Goal: Task Accomplishment & Management: Manage account settings

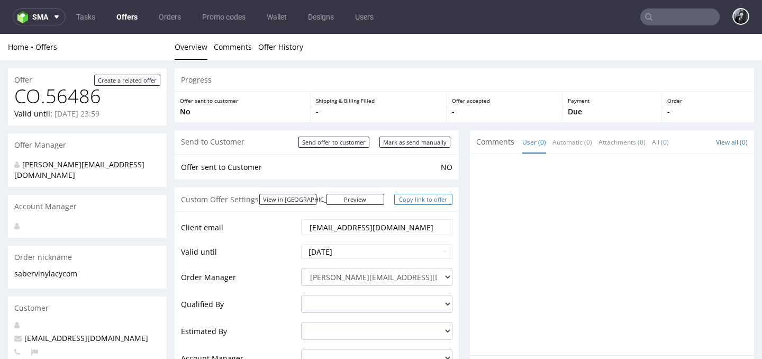
click at [421, 201] on link "Copy link to offer" at bounding box center [423, 199] width 58 height 11
click at [348, 141] on input "Send offer to customer" at bounding box center [333, 142] width 71 height 11
type input "In progress..."
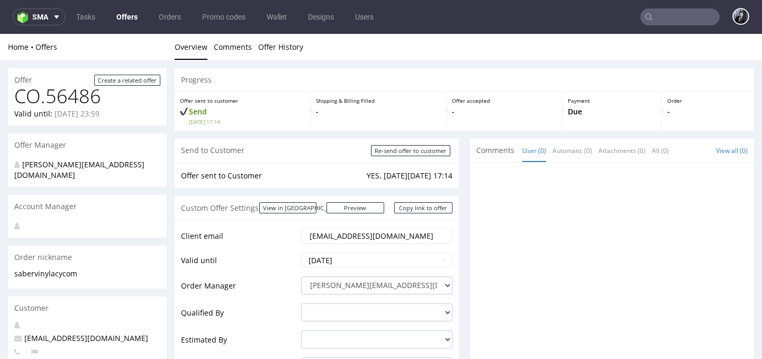
click at [130, 17] on link "Offers" at bounding box center [127, 16] width 34 height 17
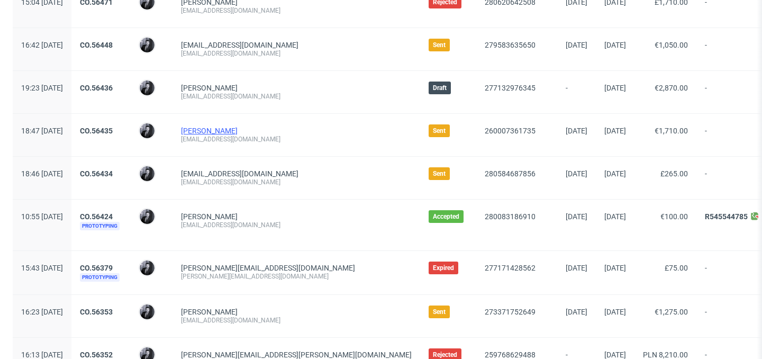
scroll to position [187, 0]
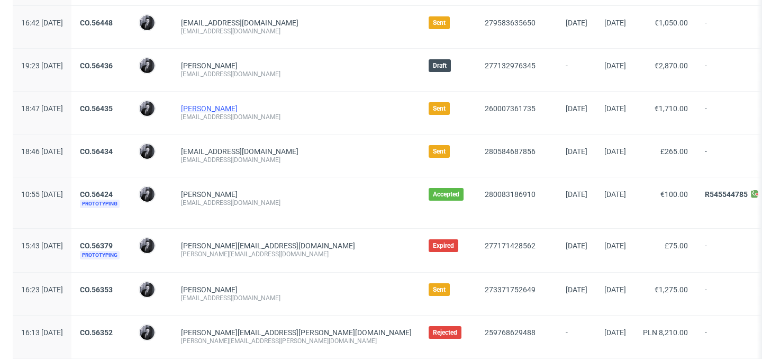
click at [238, 108] on link "Balthazar Theobald Brosseau" at bounding box center [209, 108] width 57 height 8
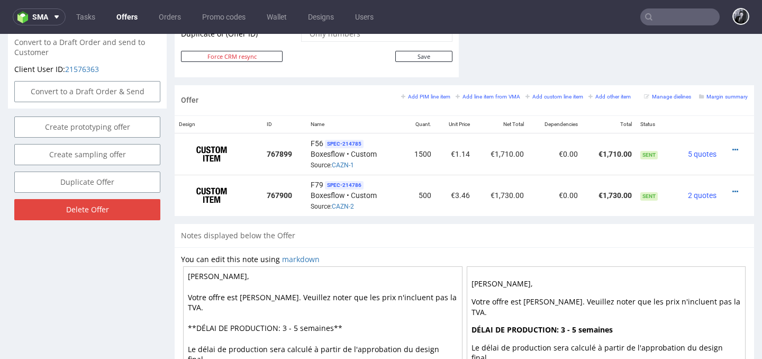
scroll to position [588, 0]
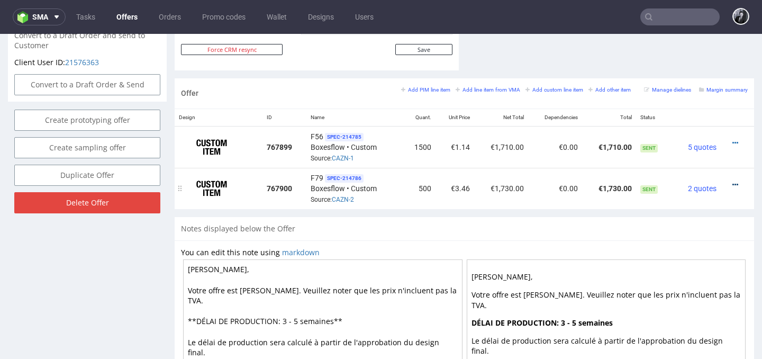
click at [732, 183] on icon at bounding box center [735, 184] width 6 height 7
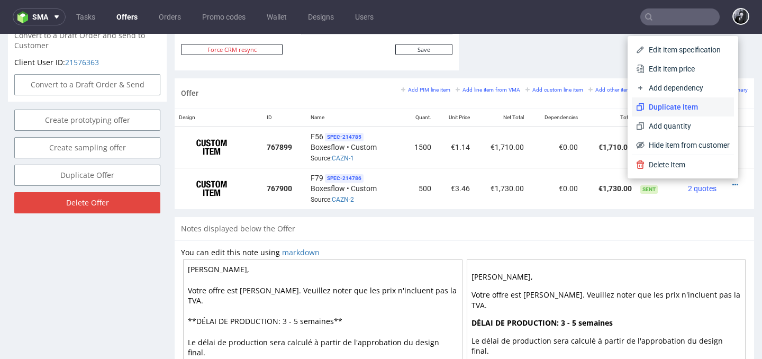
click at [689, 110] on span "Duplicate Item" at bounding box center [686, 107] width 85 height 11
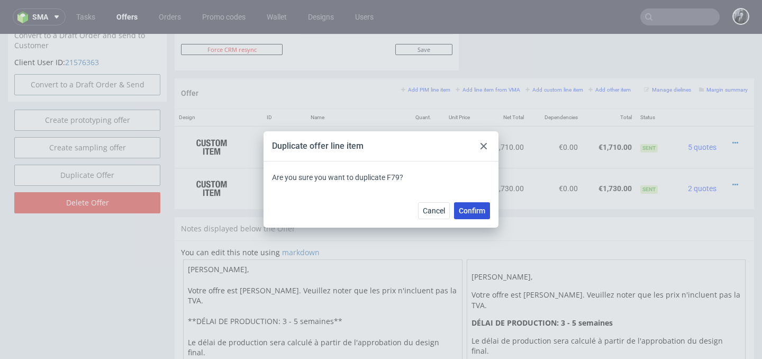
click at [475, 212] on span "Confirm" at bounding box center [472, 210] width 26 height 7
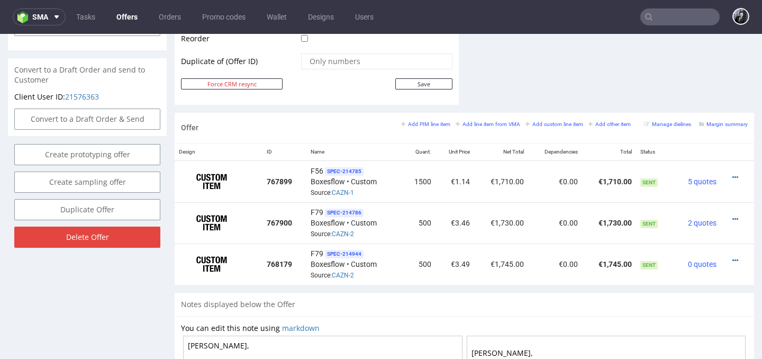
scroll to position [564, 0]
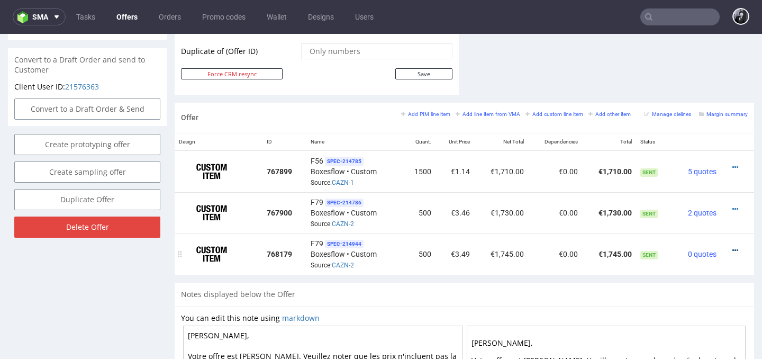
click at [732, 251] on icon at bounding box center [735, 250] width 6 height 7
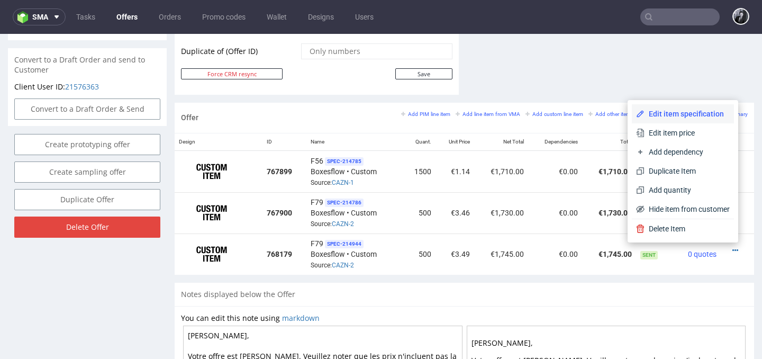
click at [689, 120] on li "Edit item specification" at bounding box center [683, 113] width 102 height 19
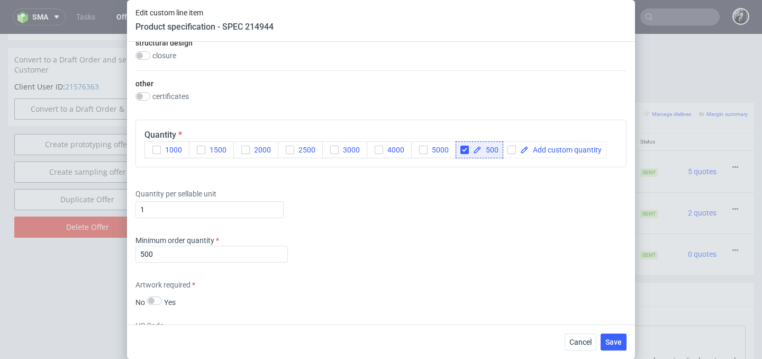
scroll to position [761, 0]
drag, startPoint x: 215, startPoint y: 249, endPoint x: 99, endPoint y: 248, distance: 115.4
click at [100, 248] on div "Edit custom line item Product specification - SPEC 214944 Supplier Custom Custo…" at bounding box center [381, 179] width 762 height 359
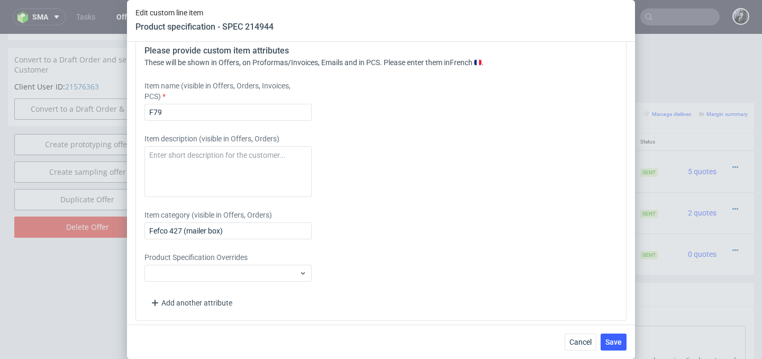
scroll to position [1143, 0]
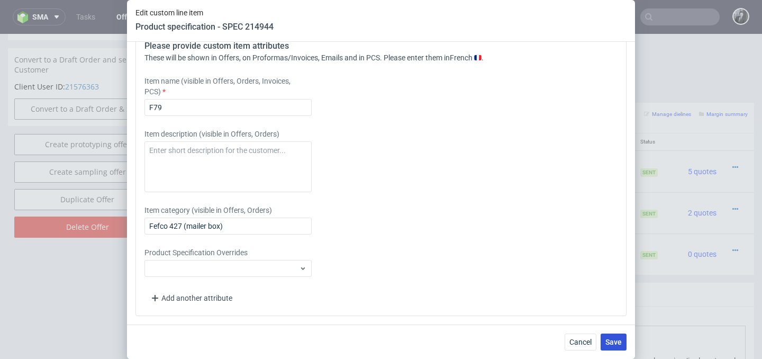
click at [608, 340] on span "Save" at bounding box center [613, 341] width 16 height 7
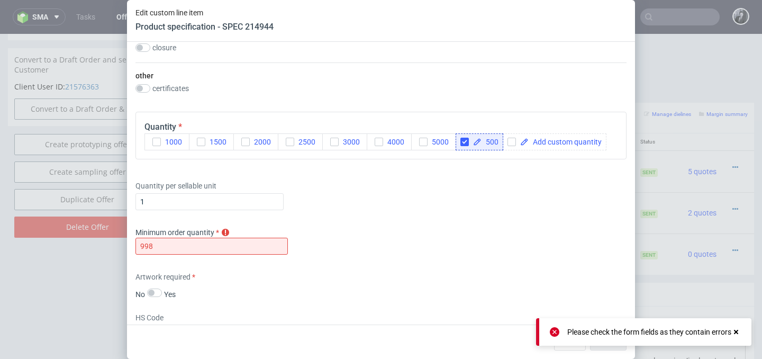
scroll to position [796, 0]
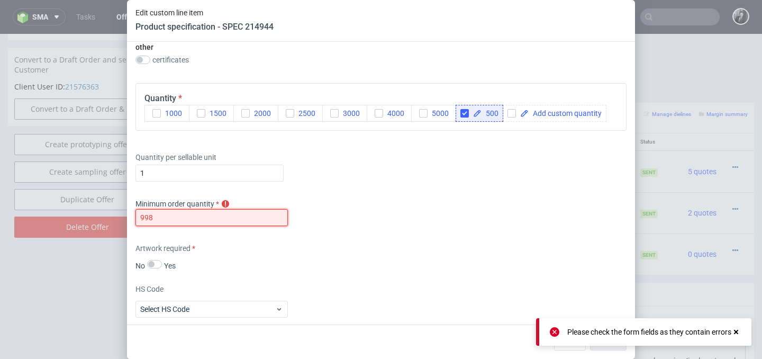
click at [225, 216] on input "998" at bounding box center [211, 217] width 152 height 17
type input "9"
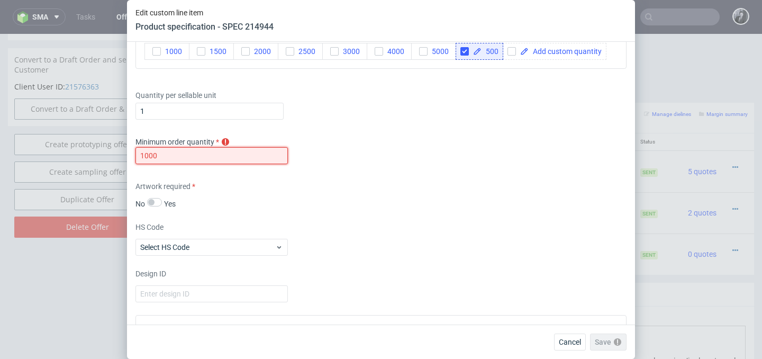
scroll to position [858, 0]
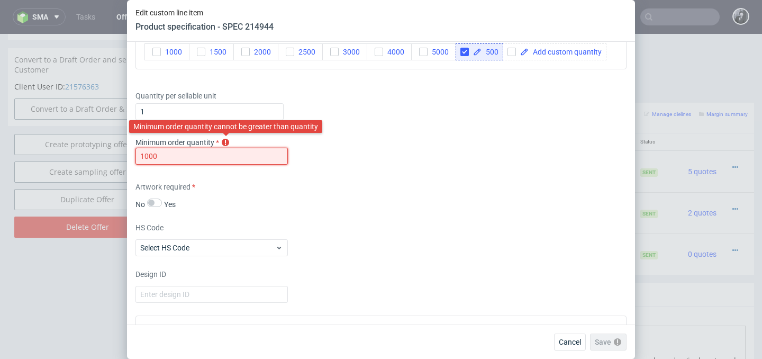
type input "1000"
click at [225, 144] on icon at bounding box center [225, 142] width 8 height 8
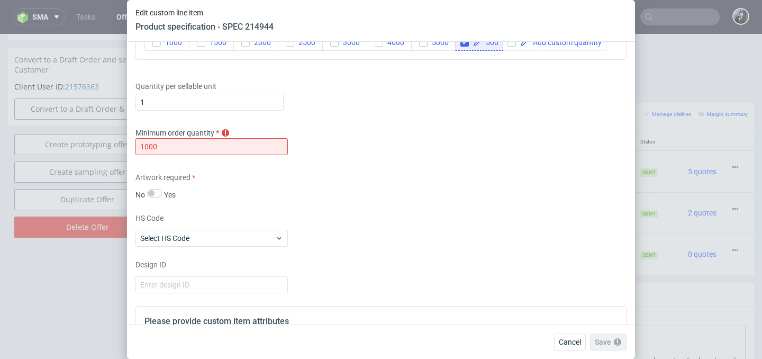
scroll to position [868, 0]
click at [575, 341] on span "Cancel" at bounding box center [570, 341] width 22 height 7
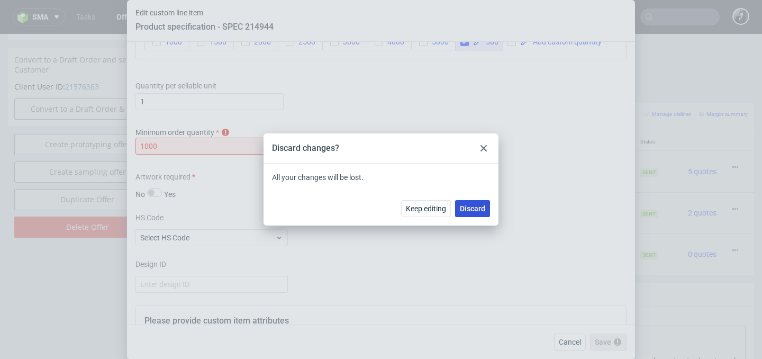
click at [470, 202] on button "Discard" at bounding box center [472, 208] width 35 height 17
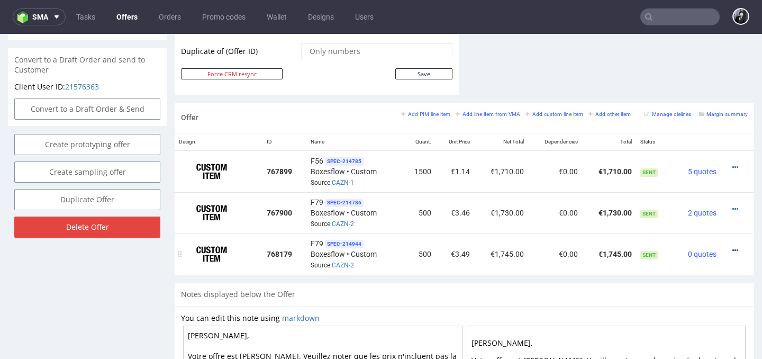
click at [732, 249] on icon at bounding box center [735, 250] width 6 height 7
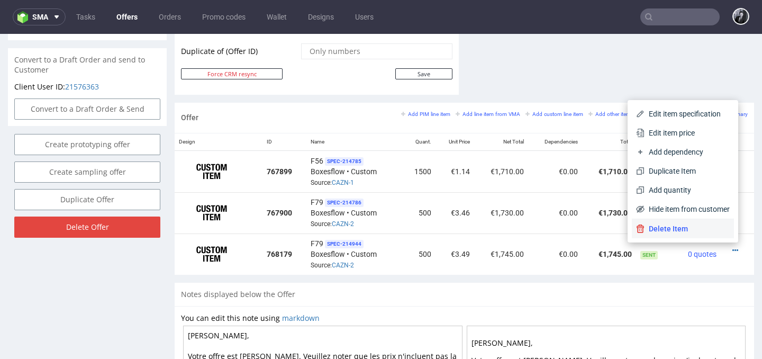
click at [689, 233] on span "Delete Item" at bounding box center [686, 228] width 85 height 11
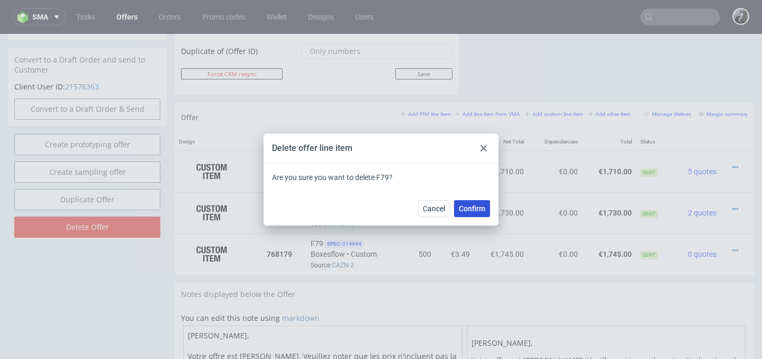
click at [486, 213] on button "Confirm" at bounding box center [472, 208] width 36 height 17
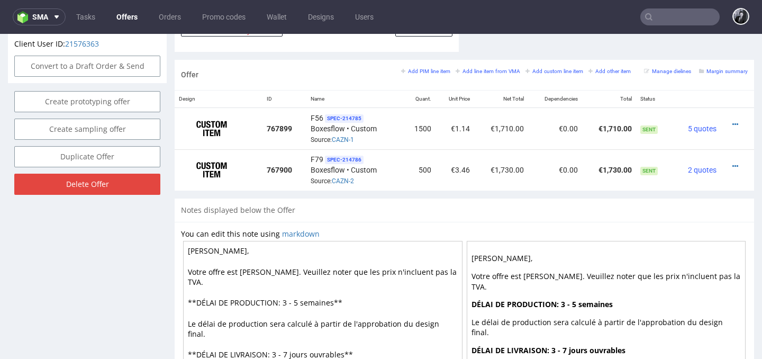
scroll to position [606, 0]
click at [467, 74] on small "Add line item from VMA" at bounding box center [488, 72] width 65 height 6
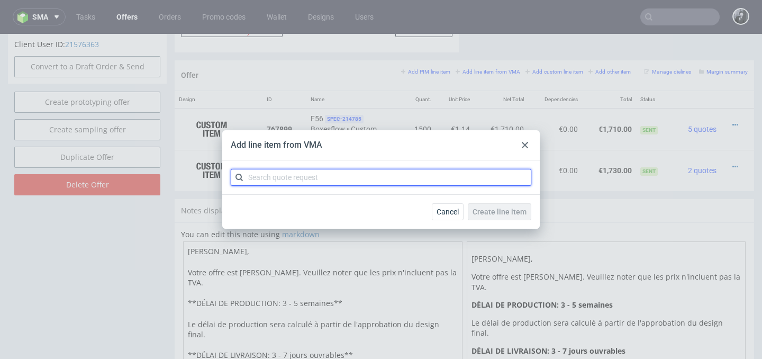
click at [398, 184] on input "text" at bounding box center [381, 177] width 301 height 17
type input "CAZN"
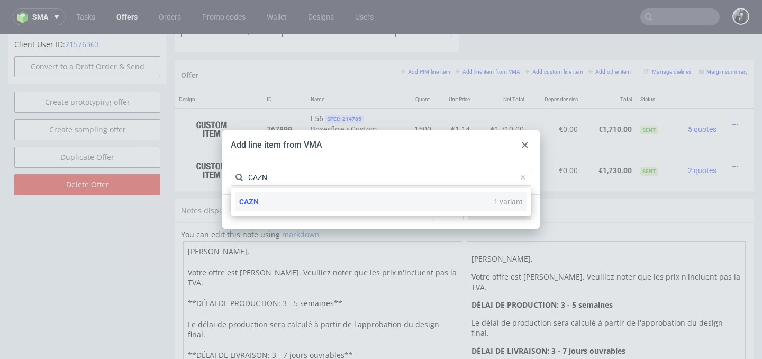
click at [341, 206] on div "CAZN 1 variant" at bounding box center [381, 201] width 292 height 19
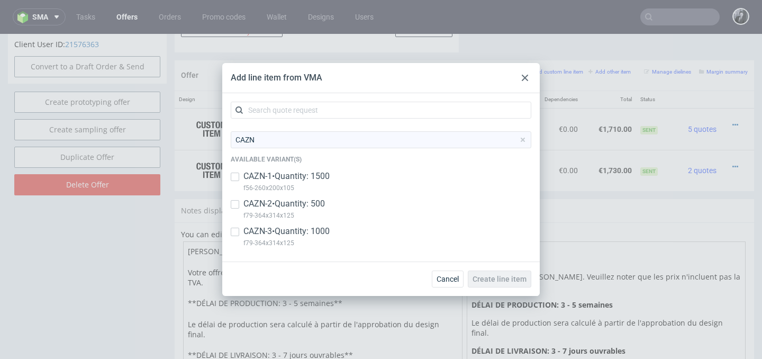
click at [239, 232] on div "CAZN-3 • Quantity: 1000 f79-364x314x125" at bounding box center [381, 239] width 301 height 28
checkbox input "true"
click at [496, 284] on button "Create line item" at bounding box center [499, 278] width 63 height 17
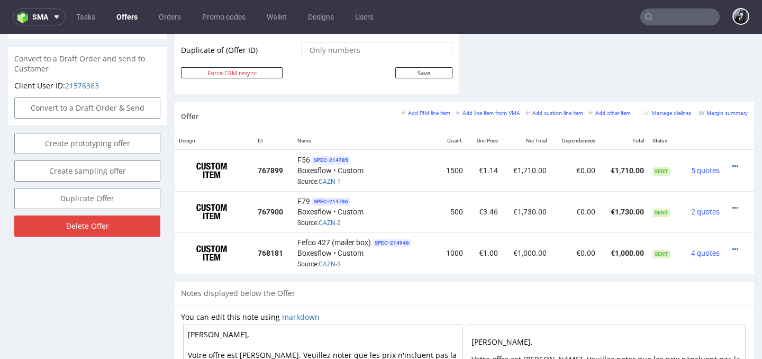
scroll to position [568, 0]
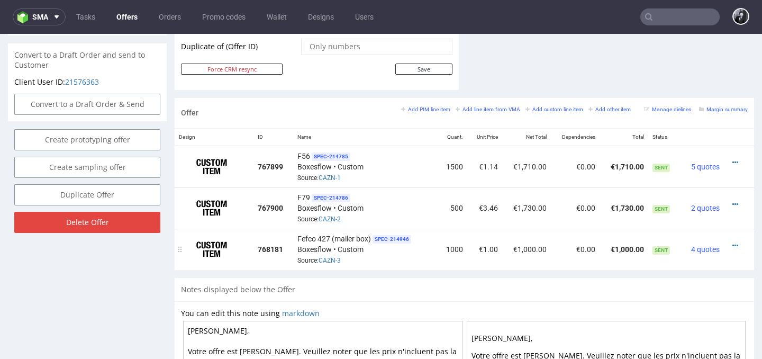
click at [730, 245] on div at bounding box center [735, 245] width 15 height 11
click at [732, 244] on icon at bounding box center [735, 245] width 6 height 7
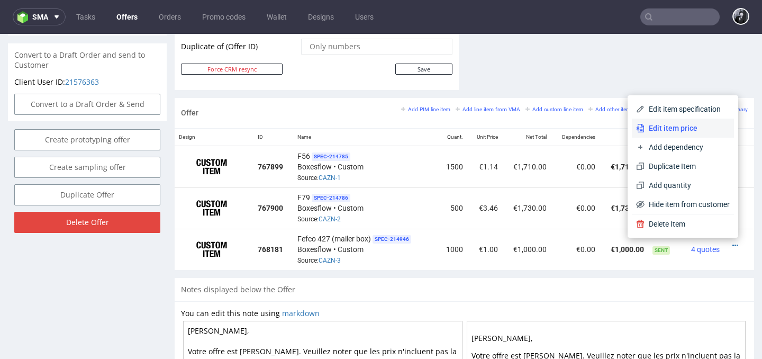
click at [682, 126] on span "Edit item price" at bounding box center [686, 128] width 85 height 11
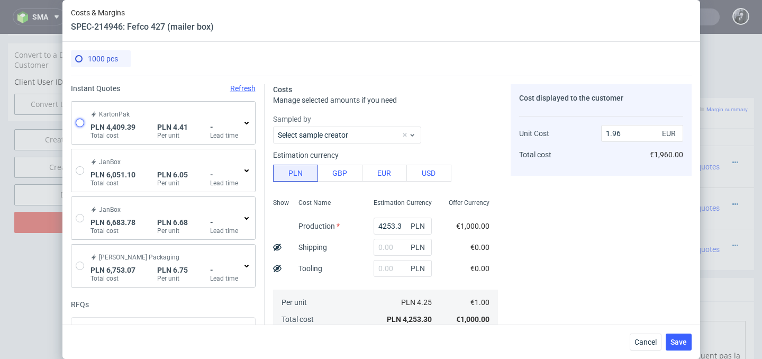
click at [81, 124] on input "radio" at bounding box center [80, 123] width 8 height 8
radio input "true"
radio input "false"
type input "2542.6400000000003"
type input "1866.75"
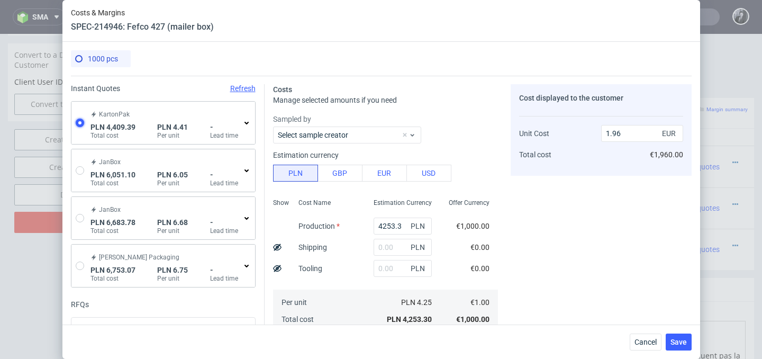
type input "1.04"
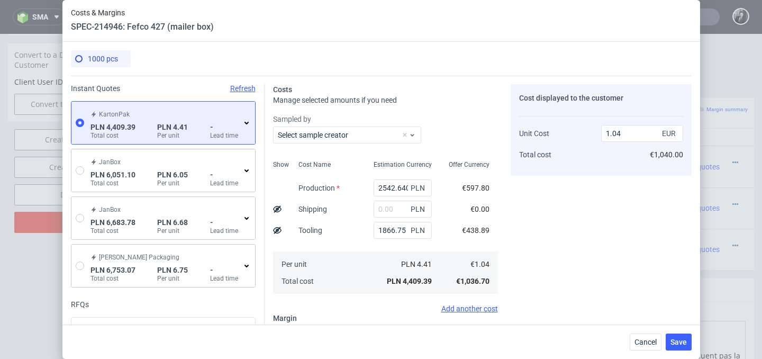
click at [247, 127] on div "KartonPak PLN 4,409.39 Total cost PLN 4.41 Per unit - Lead time" at bounding box center [169, 123] width 162 height 34
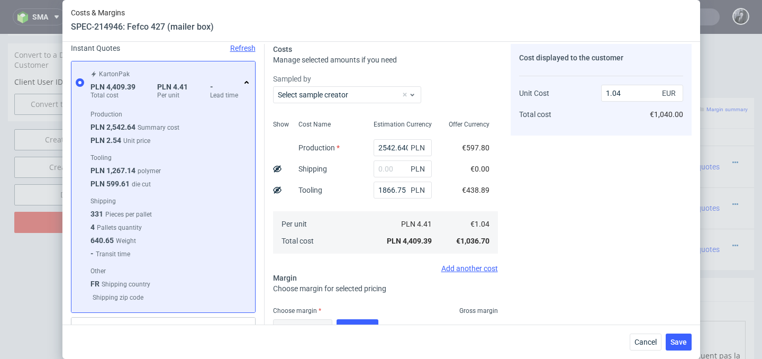
scroll to position [40, 0]
click at [392, 174] on input "text" at bounding box center [403, 169] width 58 height 17
type input "2250"
type input "1.57"
type input "22"
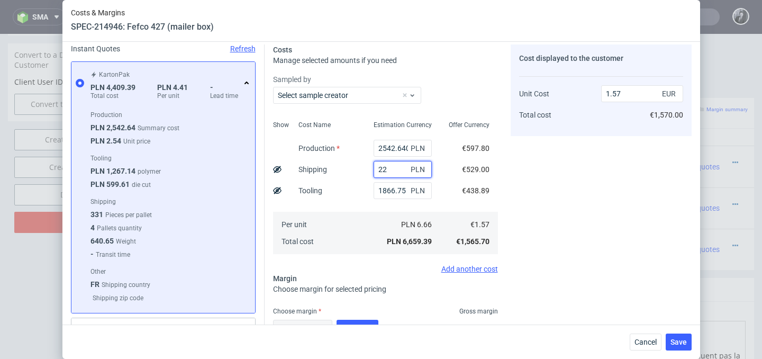
type input "1.05"
type input "2200"
type input "1.56"
type input "2"
type input "1.04"
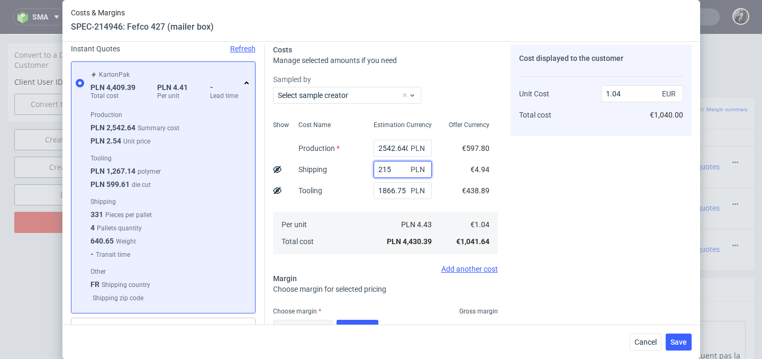
type input "2150"
type input "1.55"
type input "200"
type input "1.09"
type input "2000"
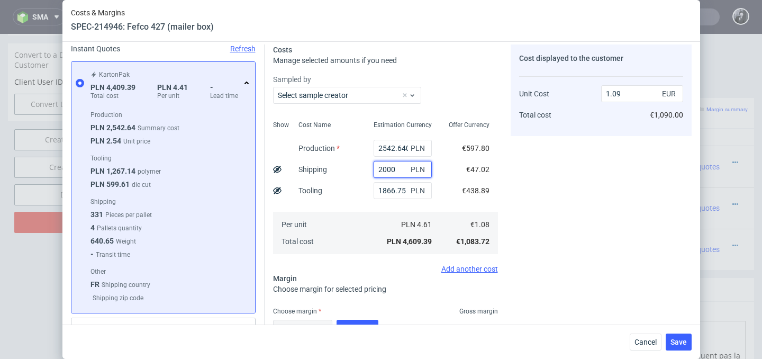
type input "1.51"
type input "2100"
type input "1.53"
type input "2100"
click at [508, 194] on div "Costs Manage selected amounts if you need Sampled by Select sample creator Show…" at bounding box center [478, 215] width 427 height 358
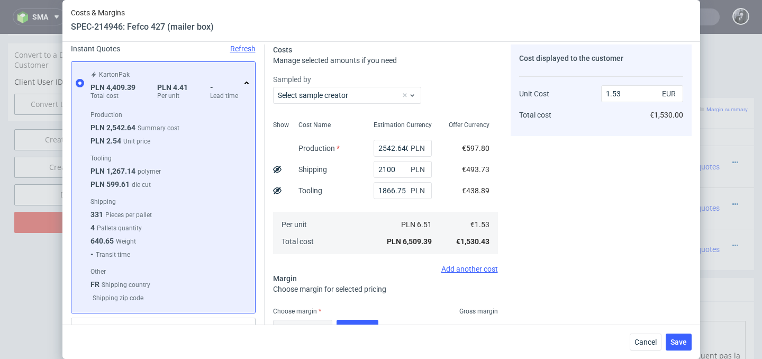
scroll to position [111, 0]
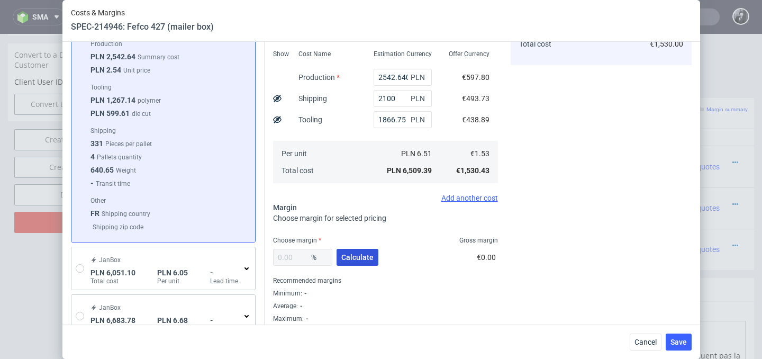
click at [337, 256] on button "Calculate" at bounding box center [358, 257] width 42 height 17
type input "36.53"
type input "2.41"
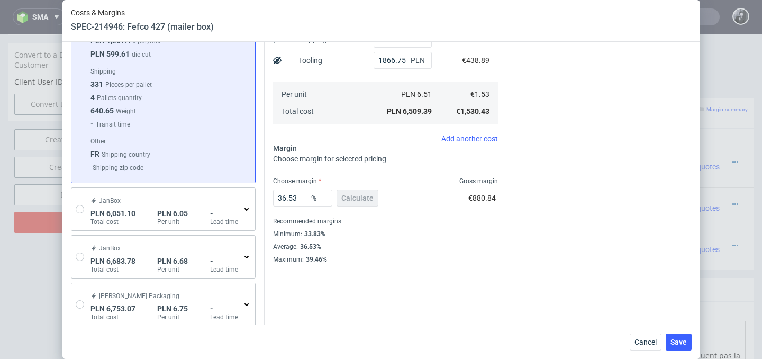
scroll to position [169, 0]
click at [682, 341] on span "Save" at bounding box center [678, 341] width 16 height 7
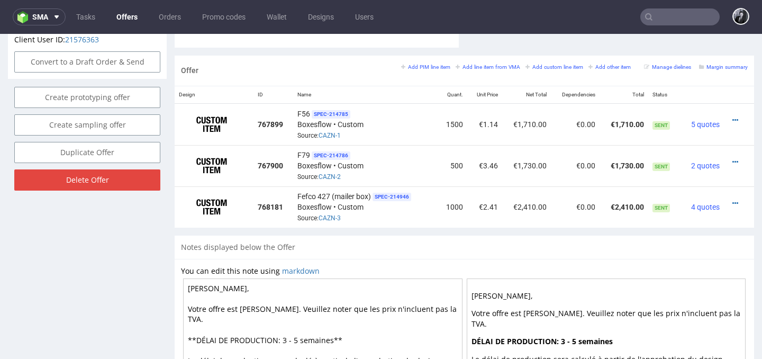
scroll to position [612, 0]
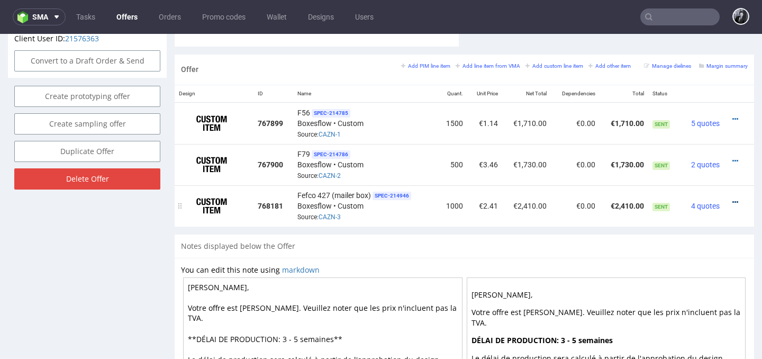
click at [732, 202] on icon at bounding box center [735, 201] width 6 height 7
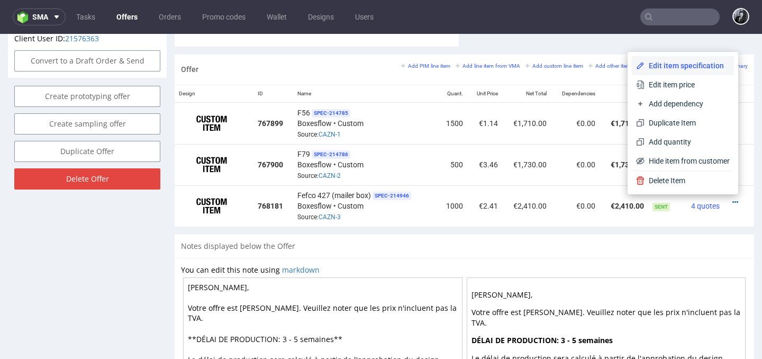
click at [683, 67] on span "Edit item specification" at bounding box center [686, 65] width 85 height 11
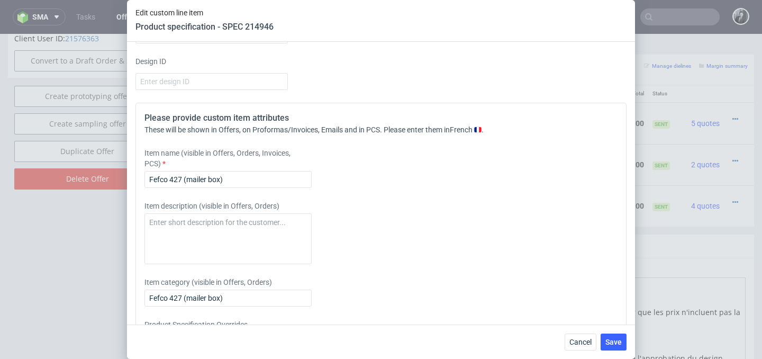
scroll to position [1085, 0]
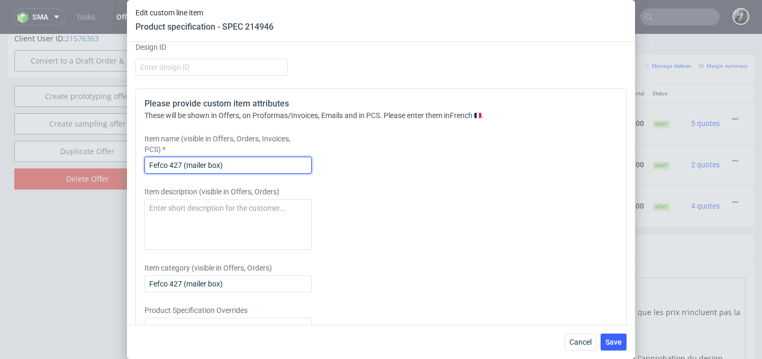
drag, startPoint x: 261, startPoint y: 165, endPoint x: 152, endPoint y: 165, distance: 108.5
click at [152, 165] on input "Fefco 427 (mailer box)" at bounding box center [227, 165] width 167 height 17
type input "F"
type input "F79"
click at [356, 179] on div "Please provide custom item attributes These will be shown in Offers, on Proform…" at bounding box center [380, 230] width 491 height 285
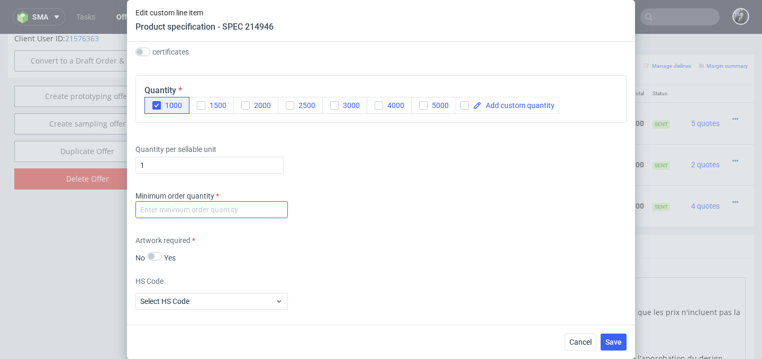
scroll to position [806, 0]
click at [225, 210] on input "number" at bounding box center [211, 207] width 152 height 17
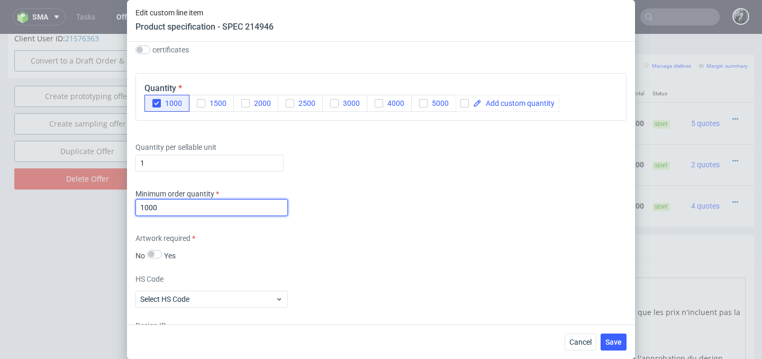
scroll to position [1143, 0]
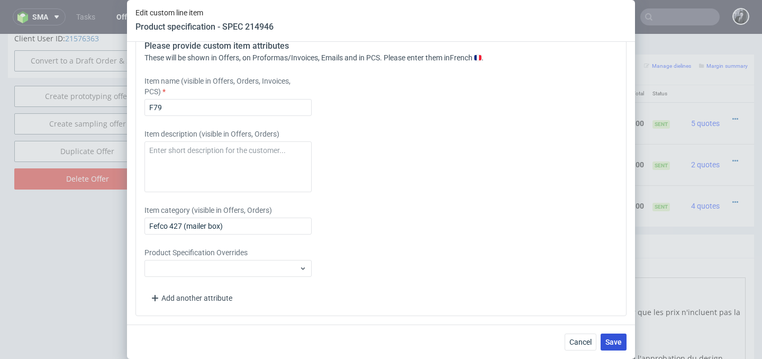
type input "1000"
click at [613, 339] on span "Save" at bounding box center [613, 341] width 16 height 7
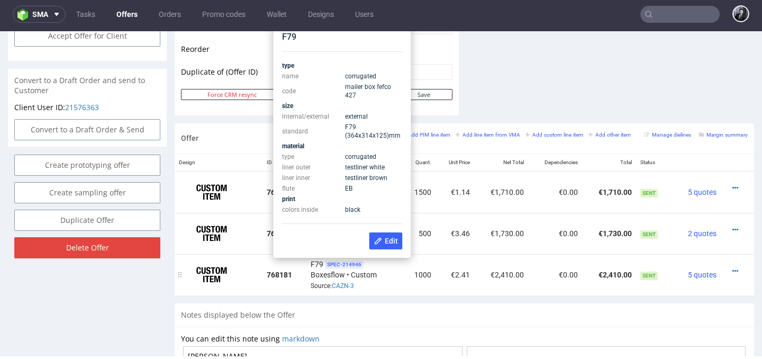
scroll to position [530, 0]
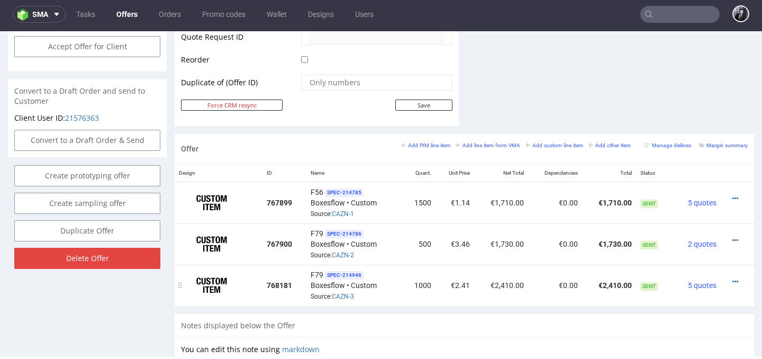
click at [416, 301] on td "1000" at bounding box center [419, 285] width 33 height 41
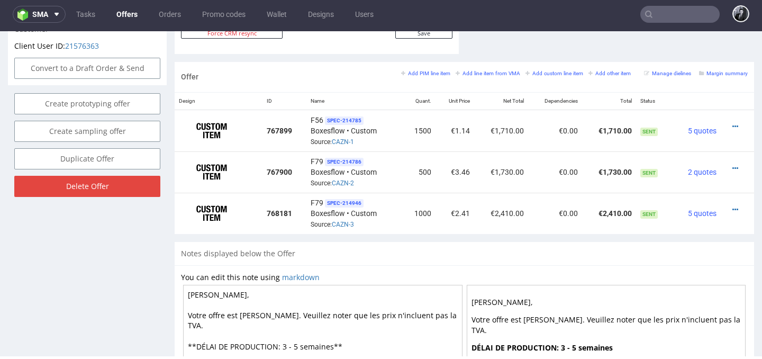
scroll to position [603, 0]
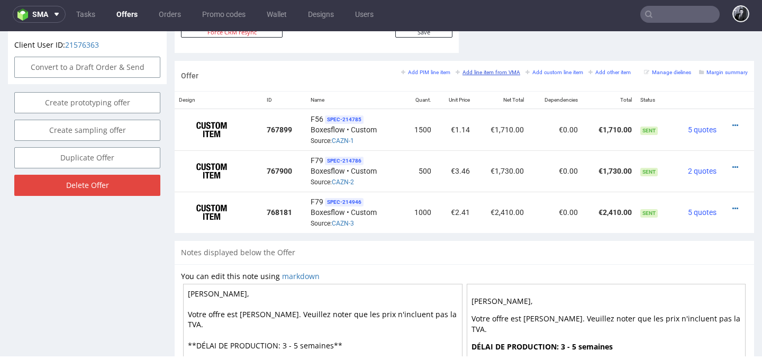
click at [488, 75] on small "Add line item from VMA" at bounding box center [488, 72] width 65 height 6
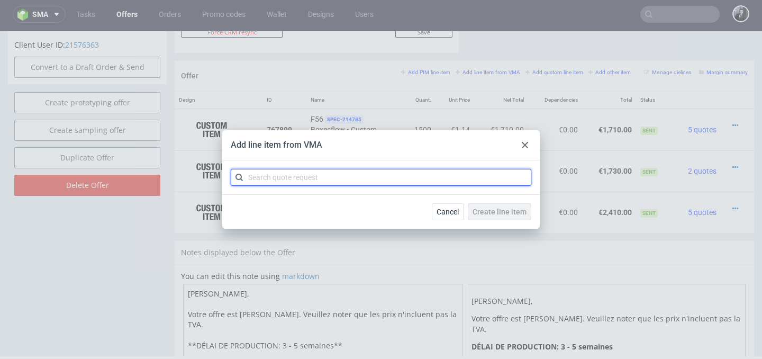
click at [403, 171] on input "text" at bounding box center [381, 177] width 301 height 17
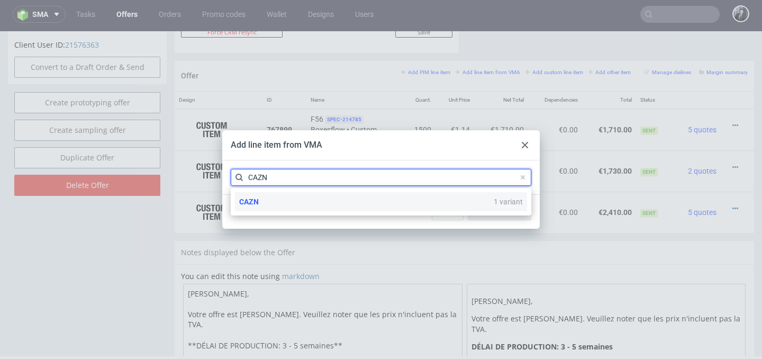
type input "CAZN"
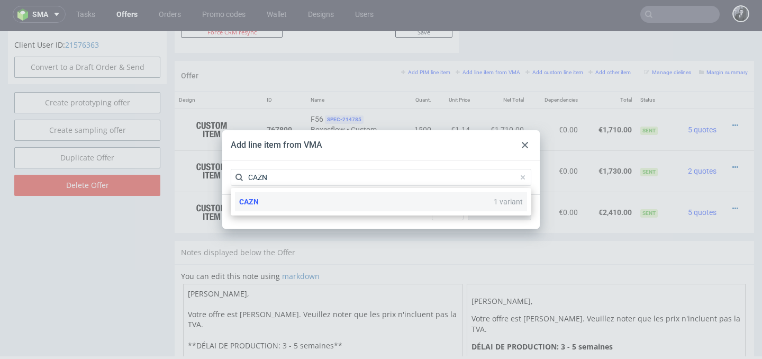
click at [370, 202] on div "CAZN 1 variant" at bounding box center [381, 201] width 292 height 19
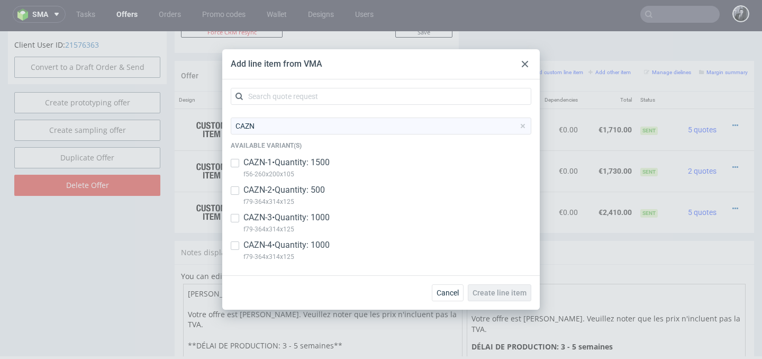
click at [306, 246] on p "CAZN-4 • Quantity: 1000" at bounding box center [286, 245] width 86 height 12
checkbox input "true"
click at [517, 293] on span "Create line item" at bounding box center [500, 292] width 54 height 7
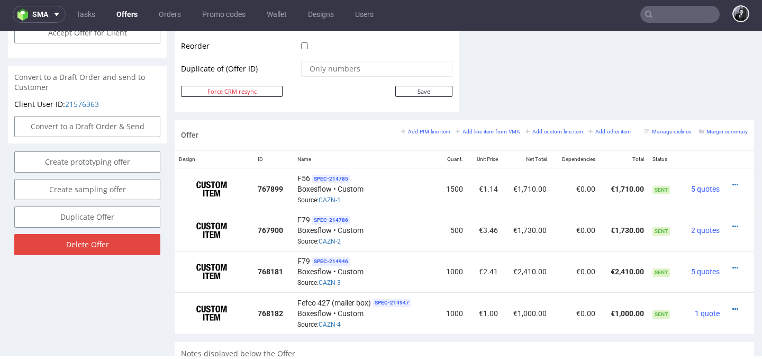
scroll to position [631, 0]
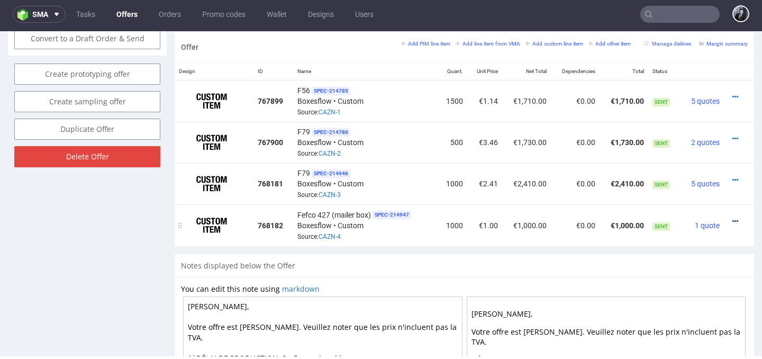
click at [732, 218] on icon at bounding box center [735, 220] width 6 height 7
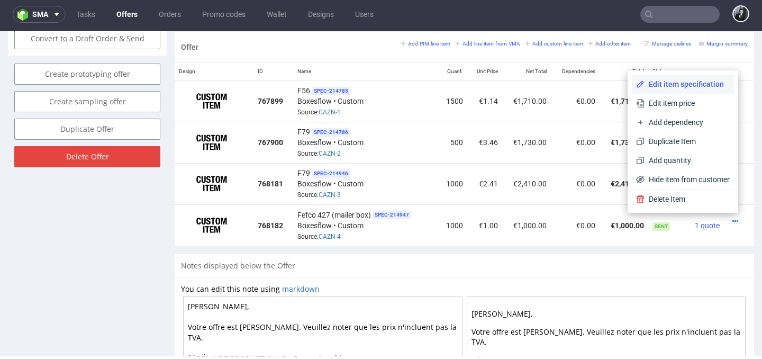
click at [688, 88] on span "Edit item specification" at bounding box center [686, 84] width 85 height 11
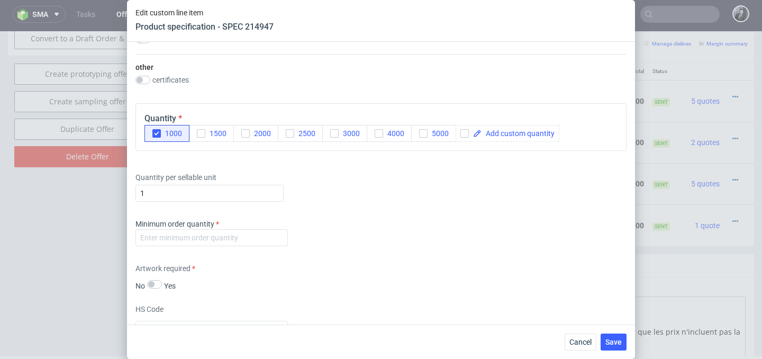
scroll to position [832, 0]
click at [225, 234] on input "number" at bounding box center [211, 237] width 152 height 17
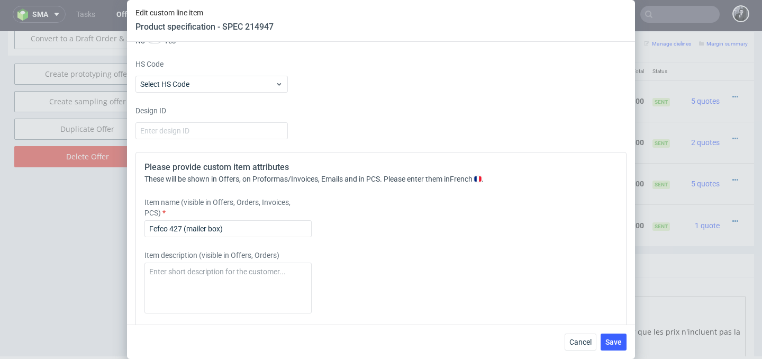
scroll to position [1089, 0]
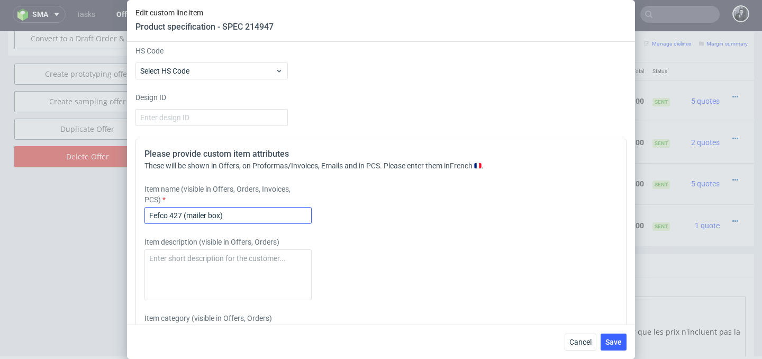
type input "1000"
drag, startPoint x: 235, startPoint y: 220, endPoint x: 66, endPoint y: 203, distance: 170.6
click at [66, 203] on div "Edit custom line item Product specification - SPEC 214947 Supplier Custom Custo…" at bounding box center [381, 179] width 762 height 359
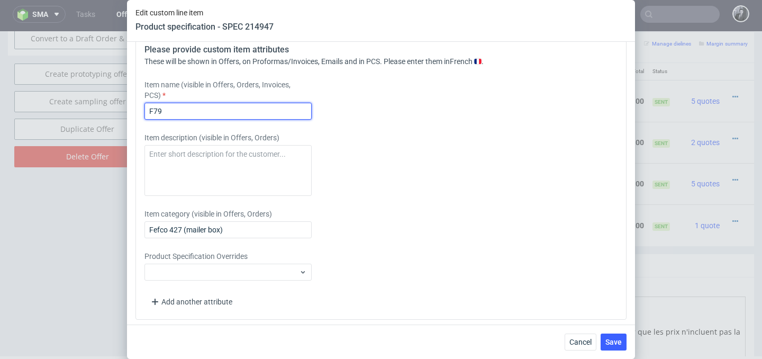
scroll to position [1198, 0]
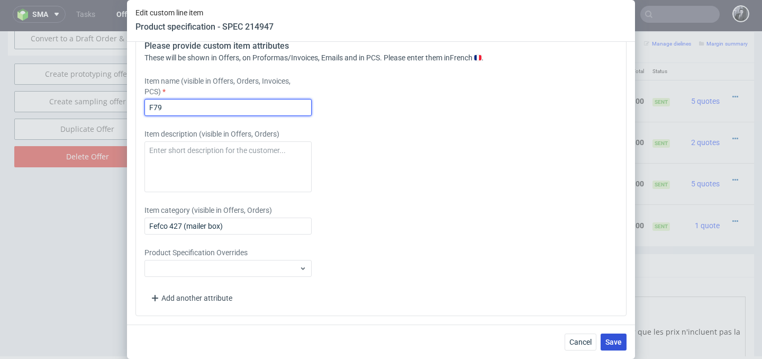
type input "F79"
click at [617, 338] on span "Save" at bounding box center [613, 341] width 16 height 7
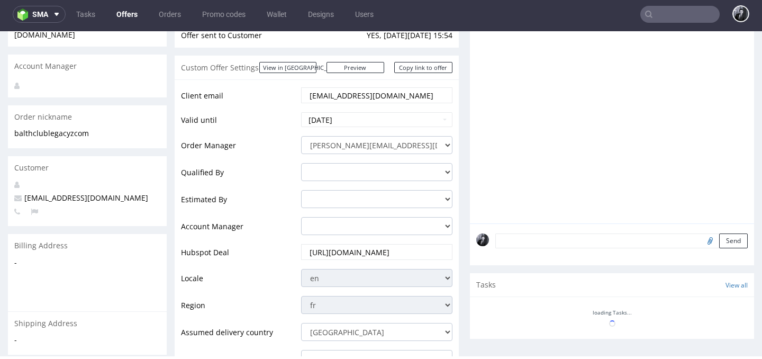
scroll to position [652, 0]
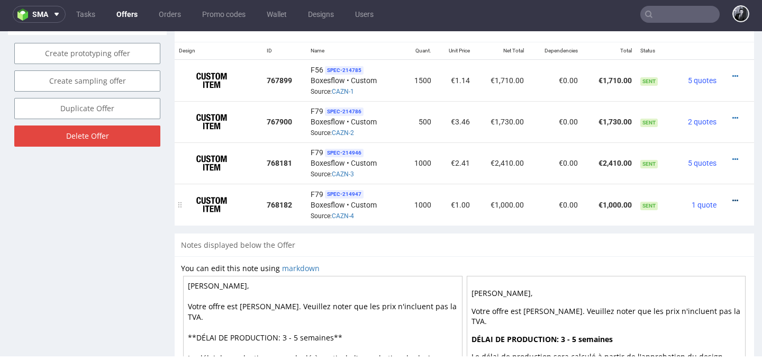
click at [732, 199] on icon at bounding box center [735, 200] width 6 height 7
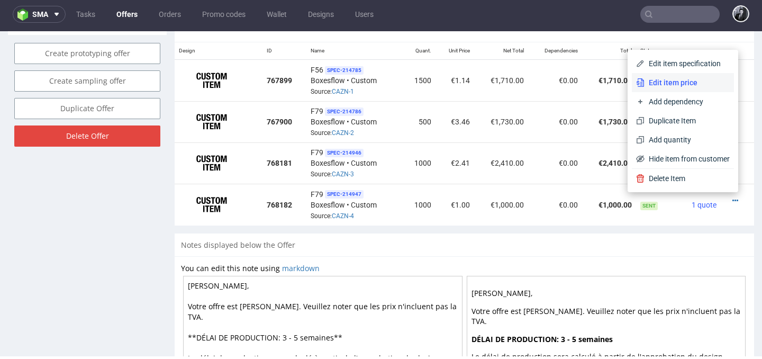
click at [683, 87] on span "Edit item price" at bounding box center [686, 82] width 85 height 11
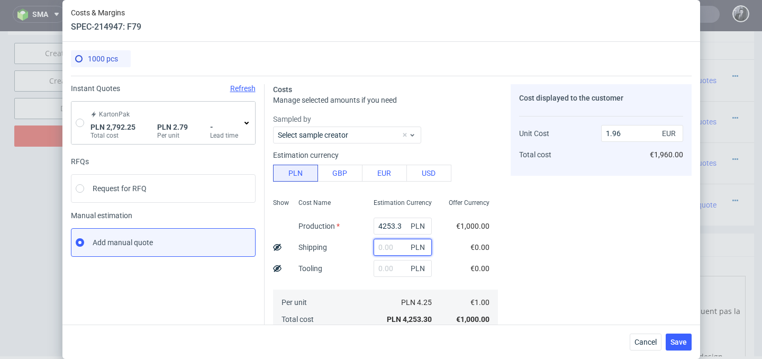
click at [398, 246] on input "text" at bounding box center [403, 247] width 58 height 17
type input "3"
click at [77, 120] on input "radio" at bounding box center [80, 123] width 8 height 8
radio input "true"
radio input "false"
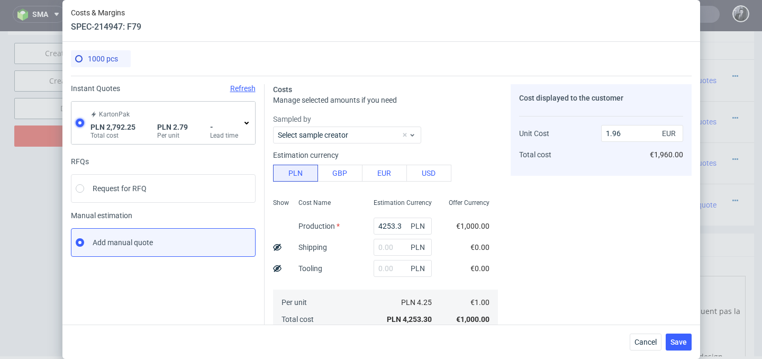
type input "2192.64"
type input "599.61"
type input "0.66"
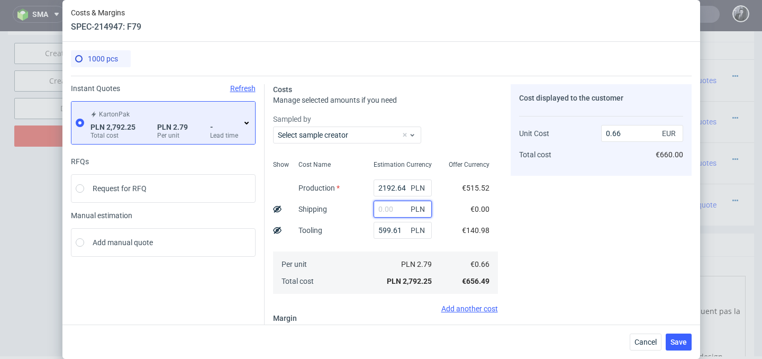
click at [396, 211] on input "text" at bounding box center [403, 209] width 58 height 17
type input "2100"
type input "1.15"
type input "2100"
click at [246, 122] on icon at bounding box center [246, 123] width 8 height 8
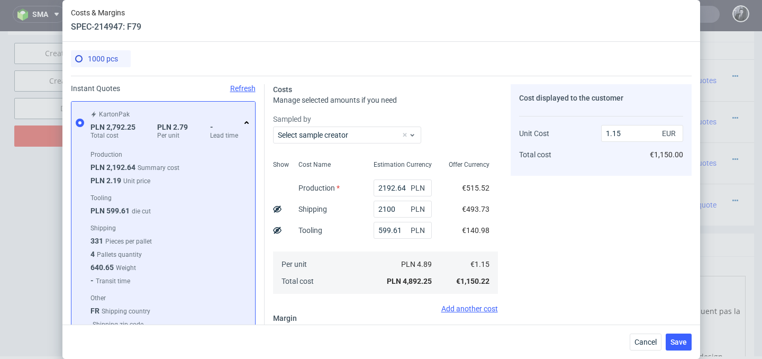
click at [246, 122] on use at bounding box center [246, 122] width 4 height 3
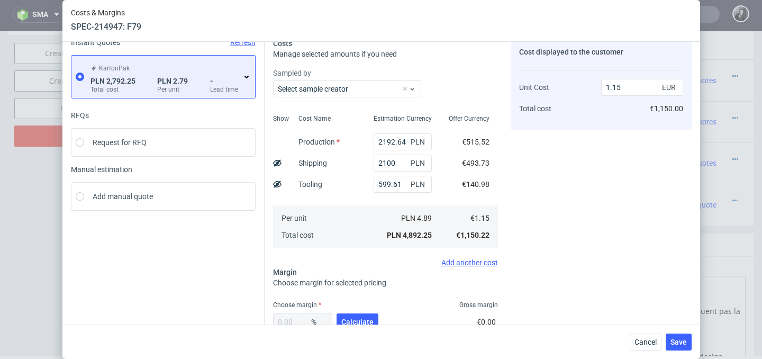
scroll to position [64, 0]
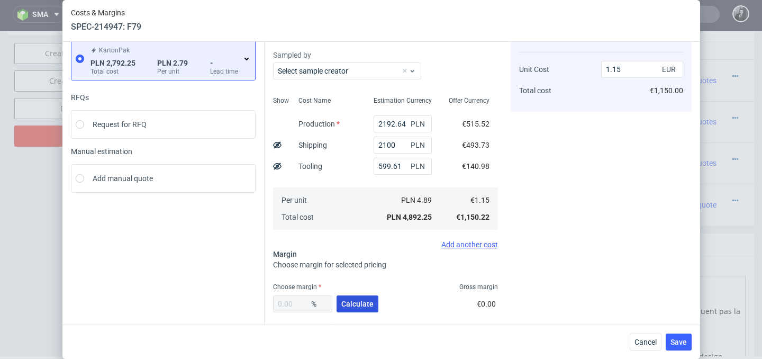
click at [358, 299] on button "Calculate" at bounding box center [358, 303] width 42 height 17
type input "38.44"
type input "1.86"
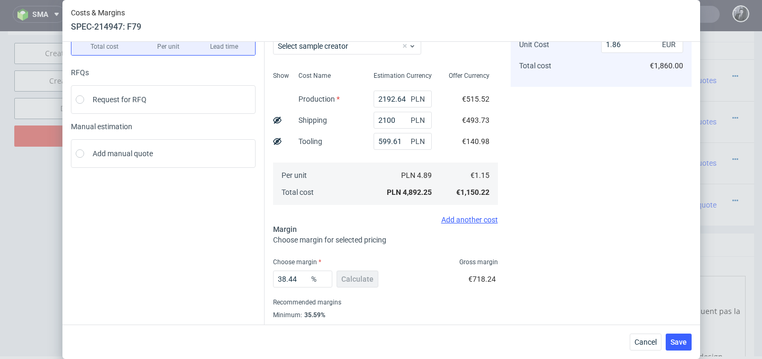
scroll to position [117, 0]
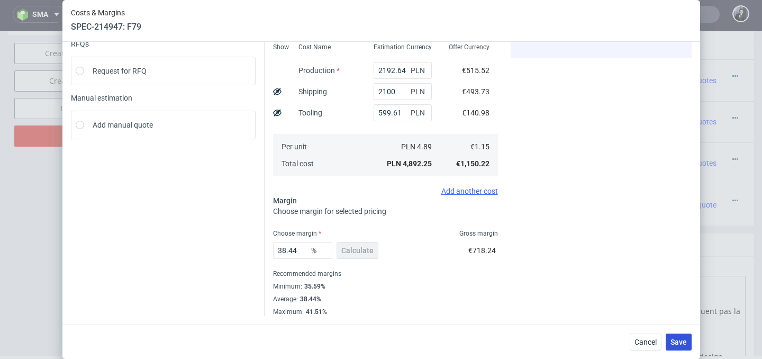
click at [674, 341] on span "Save" at bounding box center [678, 341] width 16 height 7
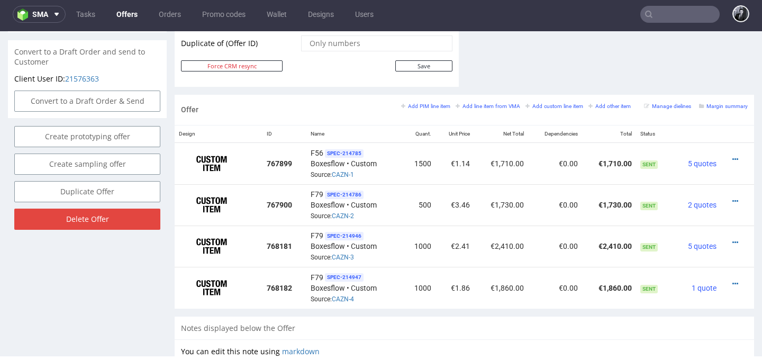
scroll to position [0, 0]
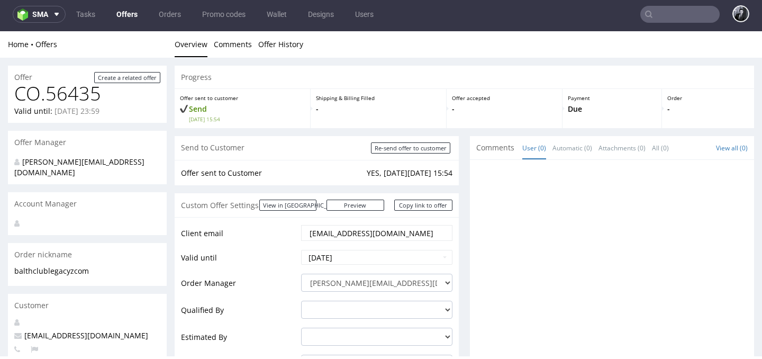
click at [123, 14] on link "Offers" at bounding box center [127, 14] width 34 height 17
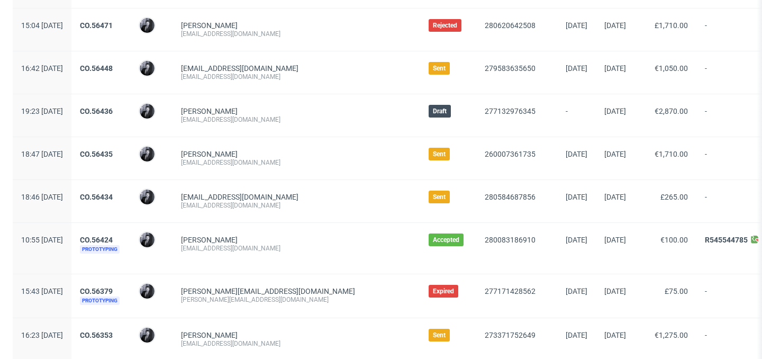
scroll to position [137, 0]
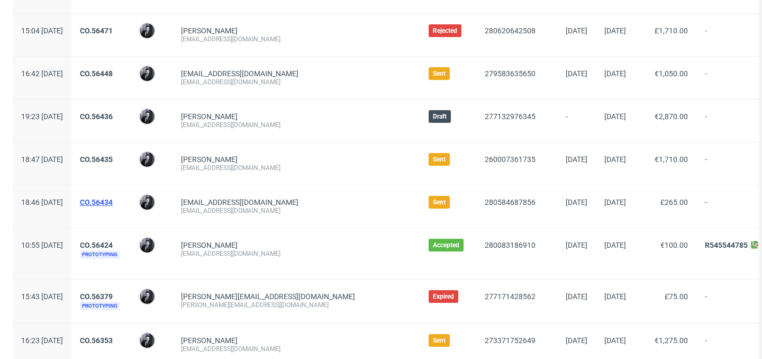
click at [113, 199] on link "CO.56434" at bounding box center [96, 202] width 33 height 8
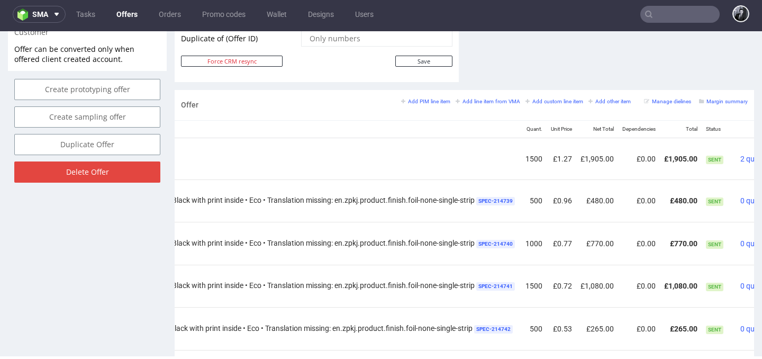
scroll to position [0, 373]
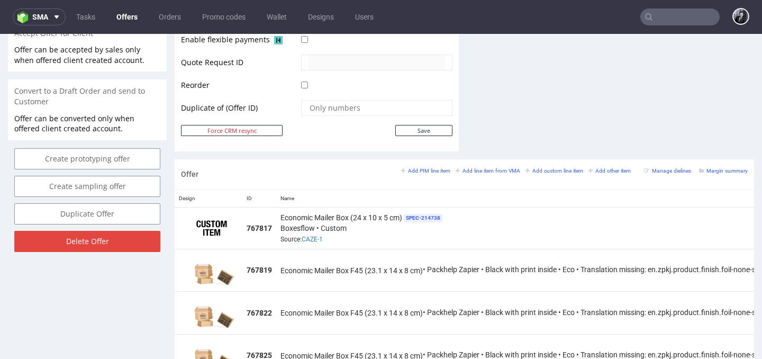
scroll to position [510, 0]
